Goal: Task Accomplishment & Management: Manage account settings

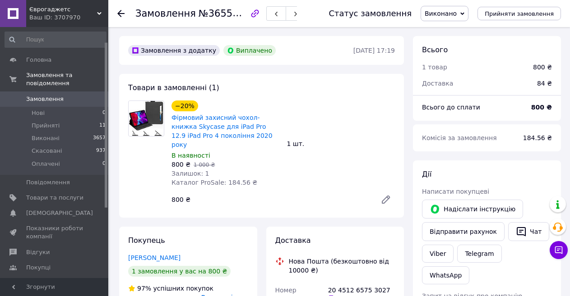
scroll to position [45, 0]
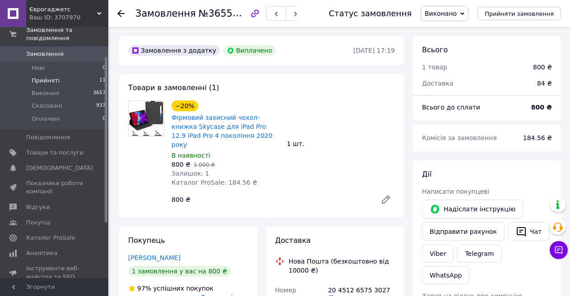
click at [44, 77] on span "Прийняті" at bounding box center [46, 81] width 28 height 8
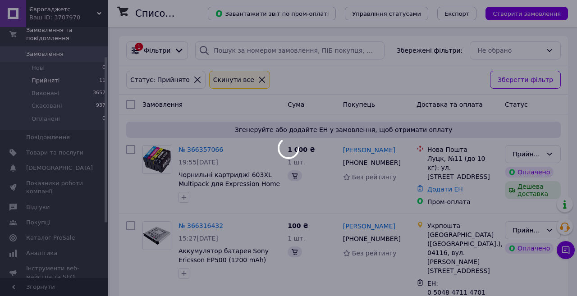
click at [41, 77] on span "Прийняті" at bounding box center [46, 81] width 28 height 8
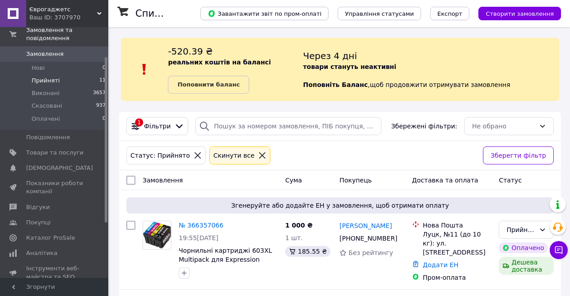
click at [38, 77] on span "Прийняті" at bounding box center [46, 81] width 28 height 8
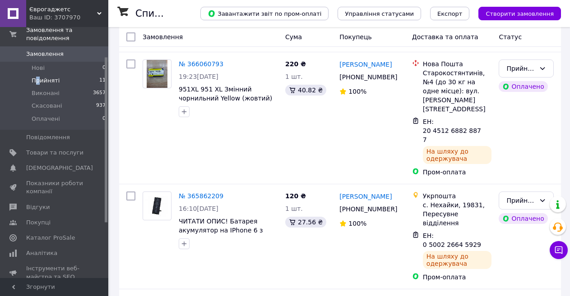
scroll to position [1056, 0]
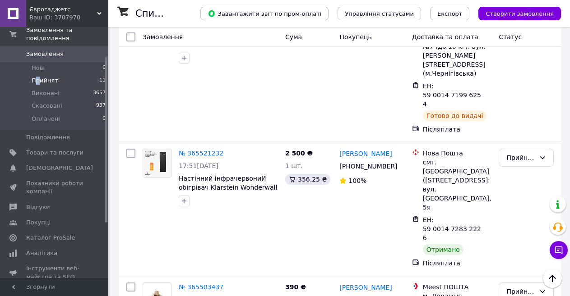
drag, startPoint x: 514, startPoint y: 224, endPoint x: 502, endPoint y: 226, distance: 12.8
click at [514, 225] on li "Виконано" at bounding box center [526, 225] width 54 height 16
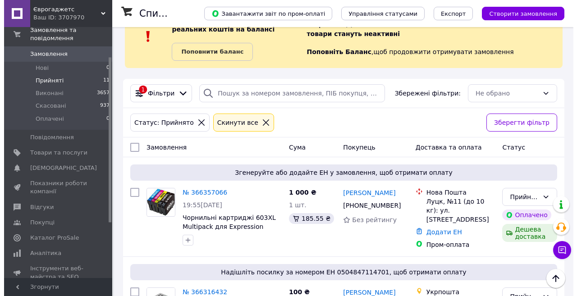
scroll to position [0, 0]
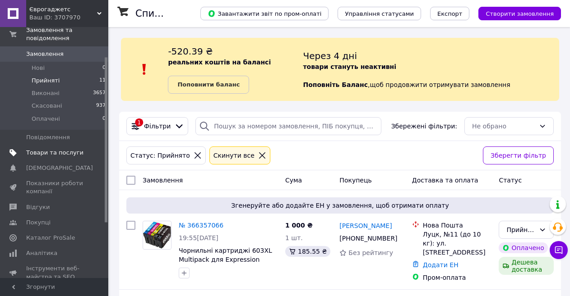
click at [28, 149] on span "Товари та послуги" at bounding box center [54, 153] width 57 height 8
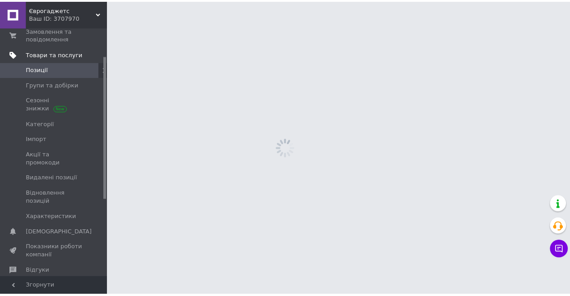
scroll to position [49, 0]
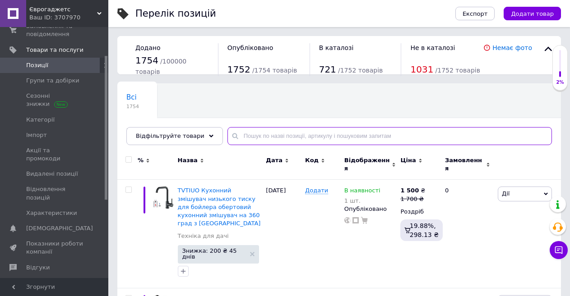
click at [295, 136] on input "text" at bounding box center [389, 136] width 324 height 18
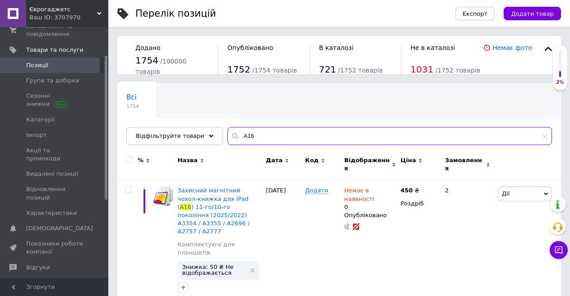
drag, startPoint x: 257, startPoint y: 137, endPoint x: 237, endPoint y: 134, distance: 19.7
click at [237, 134] on input "A16" at bounding box center [389, 136] width 324 height 18
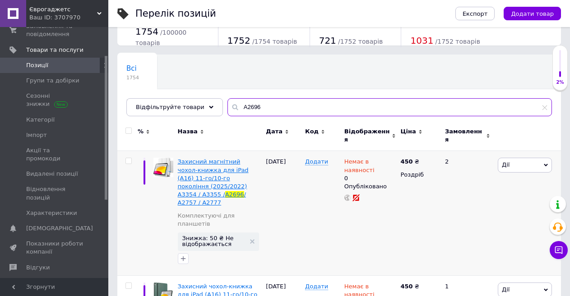
scroll to position [45, 0]
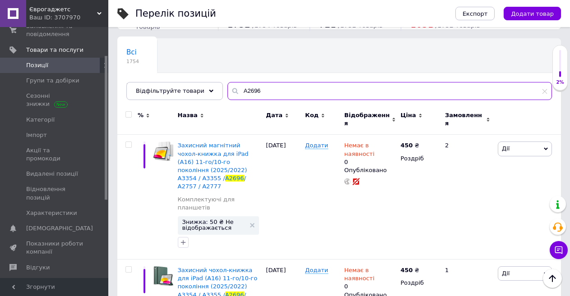
type input "A2696"
